Goal: Information Seeking & Learning: Learn about a topic

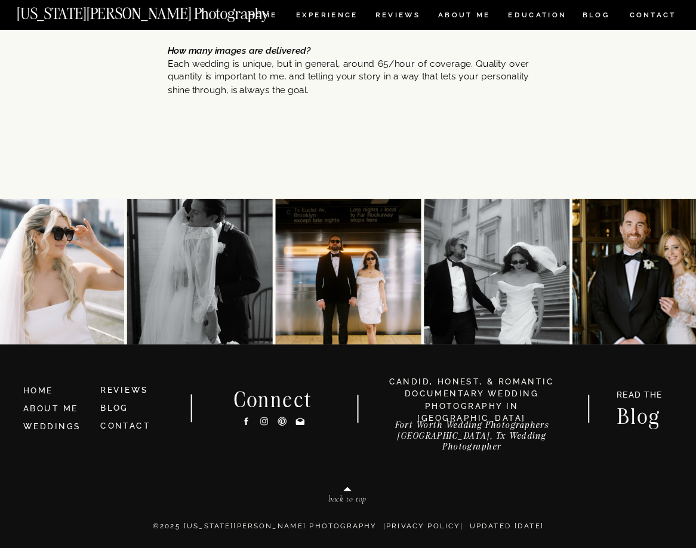
scroll to position [5823, 0]
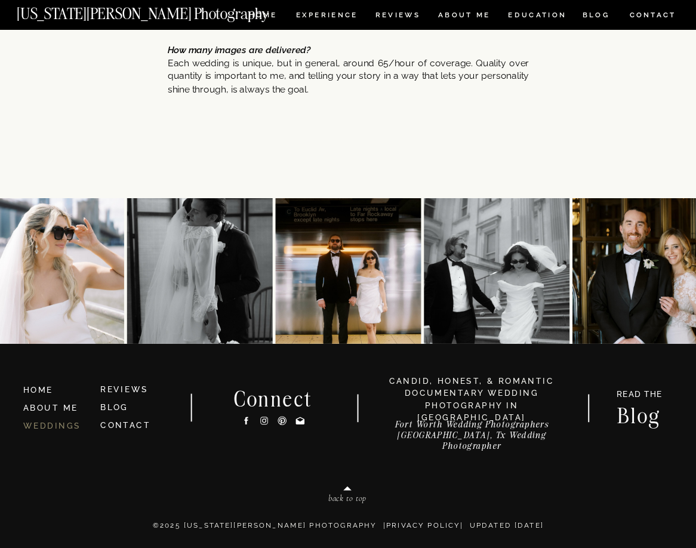
click at [48, 424] on link "WEDDINGS" at bounding box center [52, 426] width 58 height 10
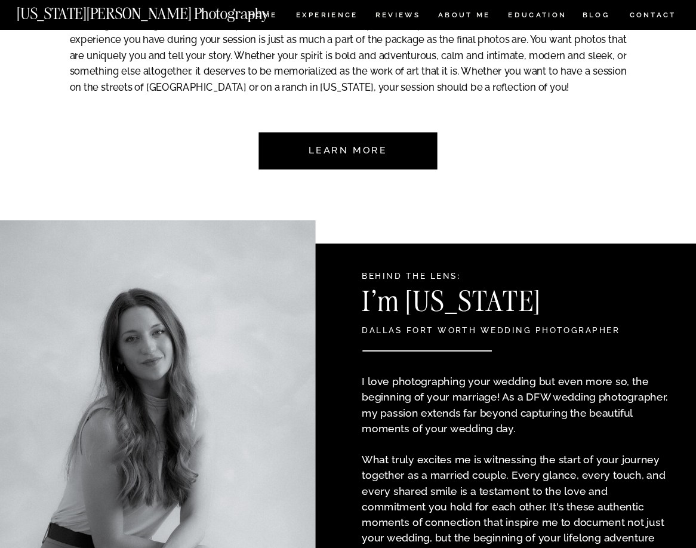
scroll to position [955, 0]
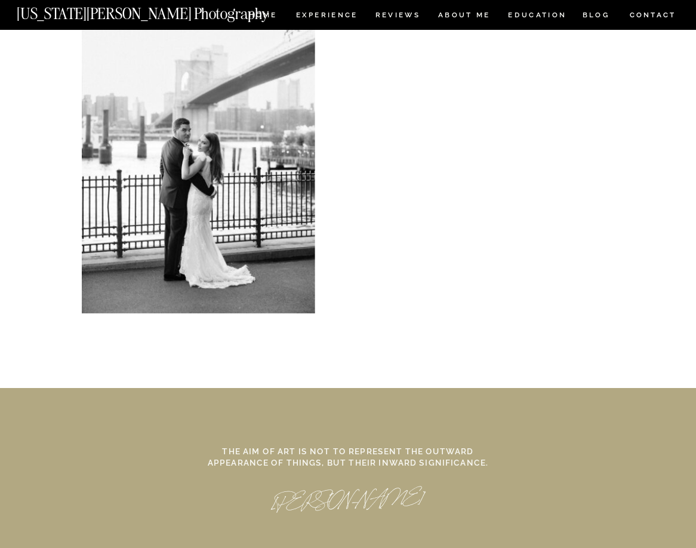
scroll to position [5329, 0]
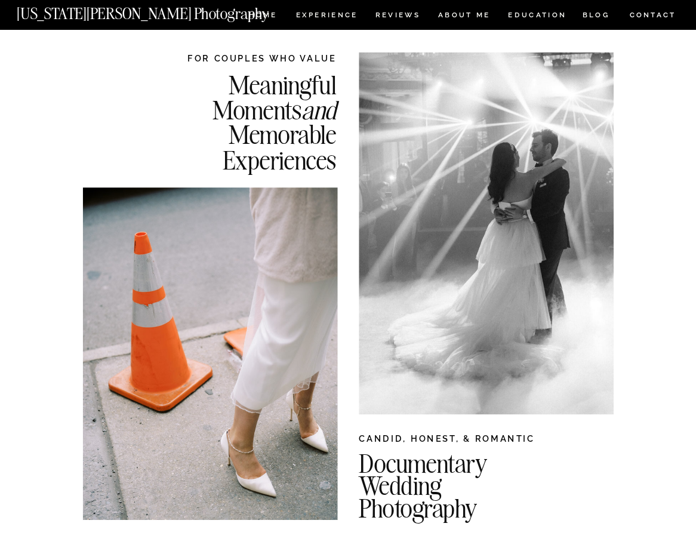
scroll to position [60, 0]
